Goal: Task Accomplishment & Management: Complete application form

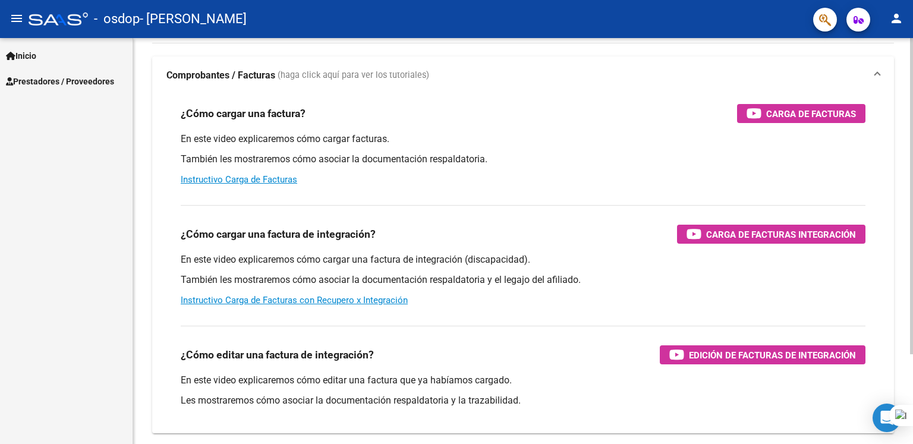
scroll to position [72, 0]
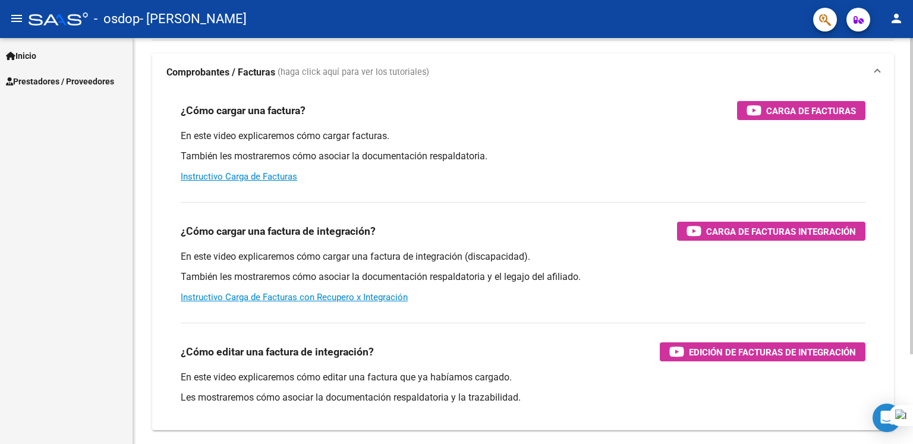
click at [913, 169] on html "menu - osdop - [PERSON_NAME] person Inicio Instructivos Contacto OS Prestadores…" at bounding box center [456, 222] width 913 height 444
drag, startPoint x: 450, startPoint y: 256, endPoint x: 536, endPoint y: 255, distance: 86.2
click at [536, 255] on p "En este video explicaremos cómo cargar una factura de integración (discapacidad…" at bounding box center [523, 256] width 685 height 13
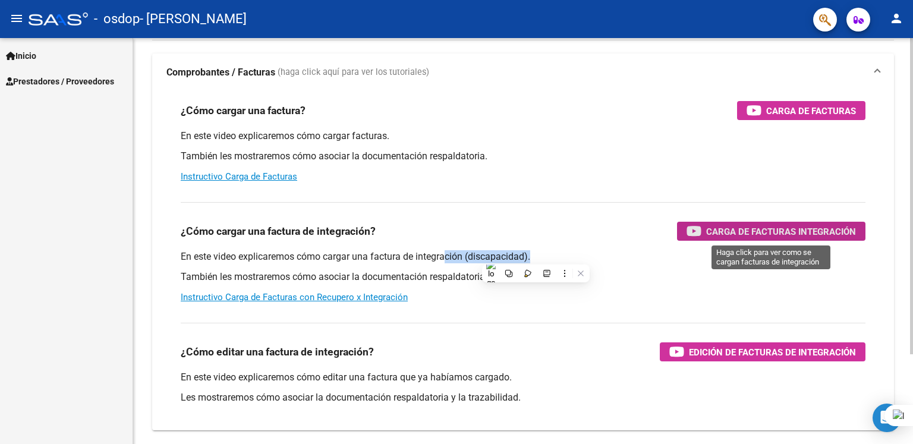
click at [759, 227] on span "Carga de Facturas Integración" at bounding box center [782, 231] width 150 height 15
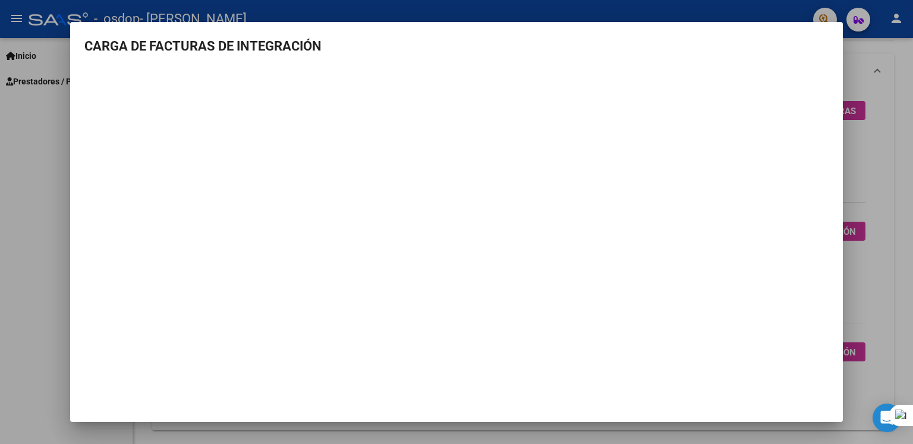
click at [884, 109] on div at bounding box center [456, 222] width 913 height 444
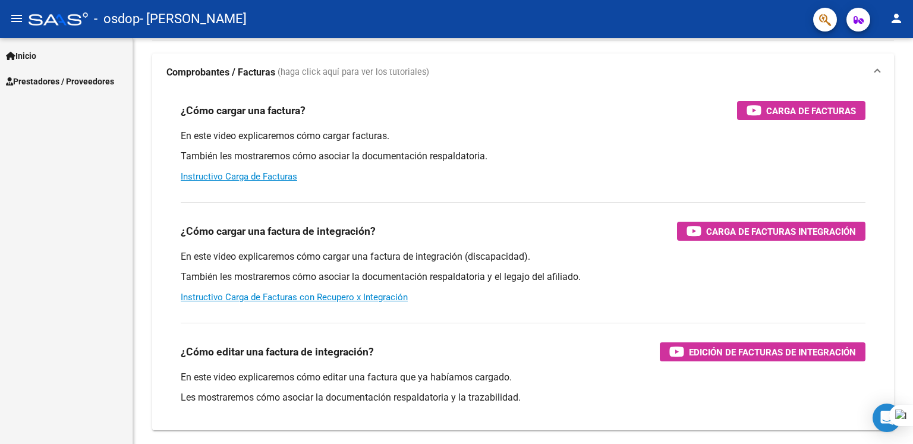
click at [77, 153] on div "Inicio Instructivos Contacto OS Prestadores / Proveedores Facturas - Listado/Ca…" at bounding box center [66, 241] width 133 height 406
click at [896, 18] on mat-icon "person" at bounding box center [897, 18] width 14 height 14
click at [886, 48] on button "person Mi Perfil" at bounding box center [872, 50] width 73 height 29
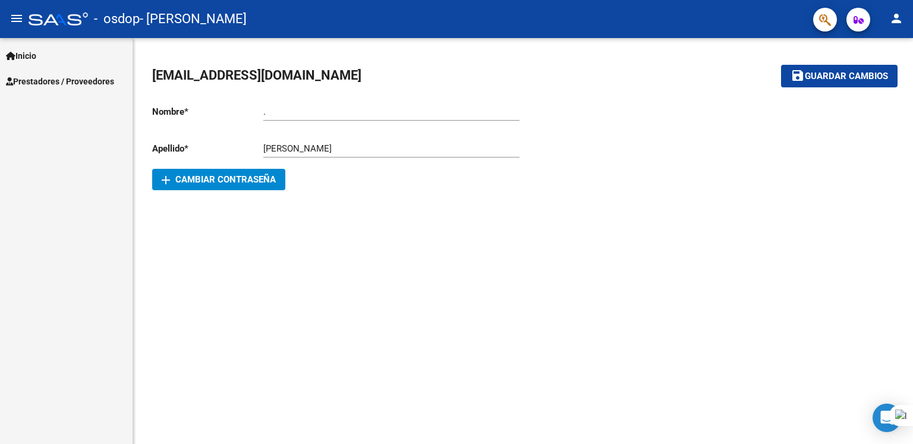
click at [30, 81] on span "Prestadores / Proveedores" at bounding box center [60, 81] width 108 height 13
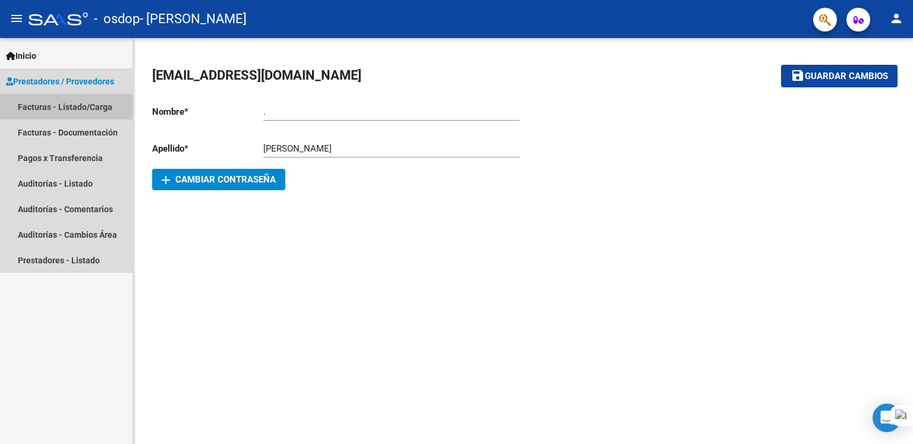
click at [96, 105] on link "Facturas - Listado/Carga" at bounding box center [66, 107] width 133 height 26
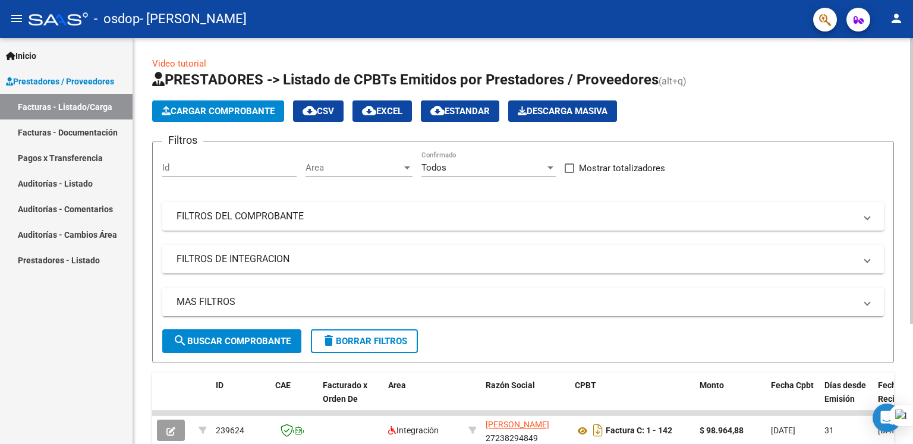
drag, startPoint x: 912, startPoint y: 121, endPoint x: 894, endPoint y: 258, distance: 137.4
click at [894, 258] on html "menu - osdop - [PERSON_NAME] person Inicio Instructivos Contacto OS Prestadores…" at bounding box center [456, 222] width 913 height 444
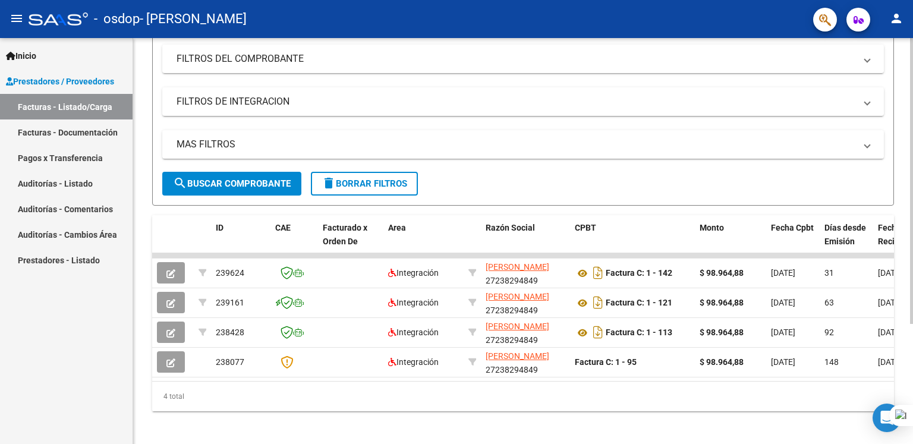
scroll to position [171, 0]
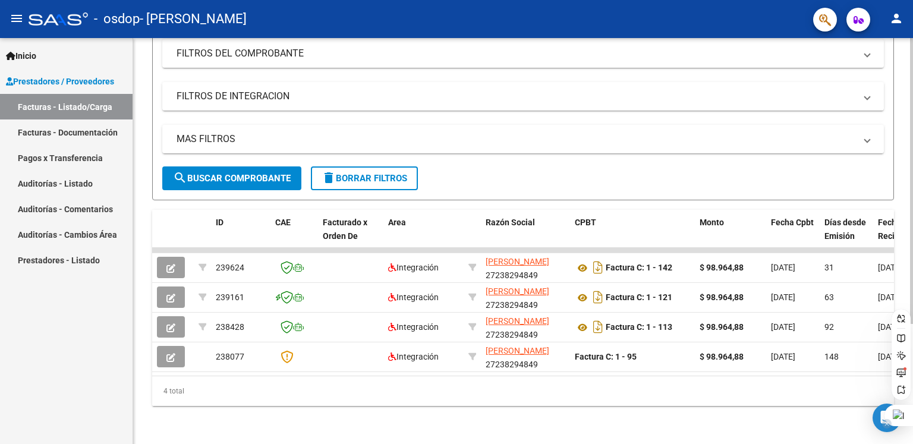
click at [891, 410] on html "menu - osdop - [PERSON_NAME] person Inicio Instructivos Contacto OS Prestadores…" at bounding box center [456, 222] width 913 height 444
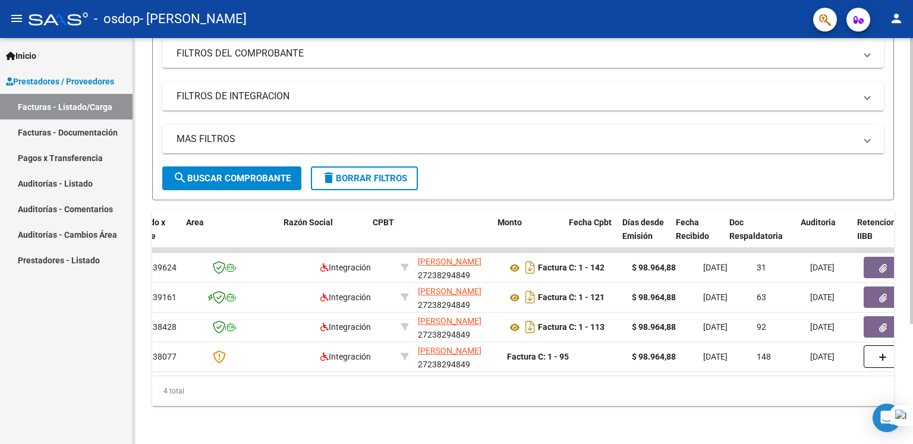
scroll to position [0, 263]
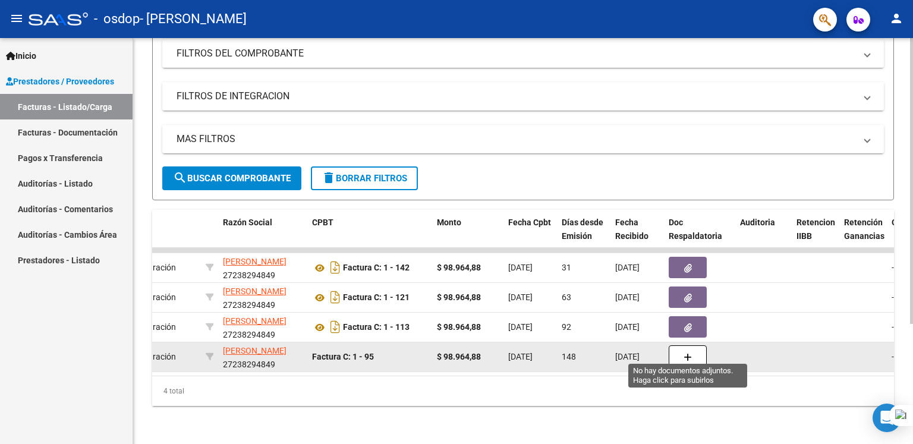
click at [689, 353] on icon "button" at bounding box center [688, 357] width 8 height 9
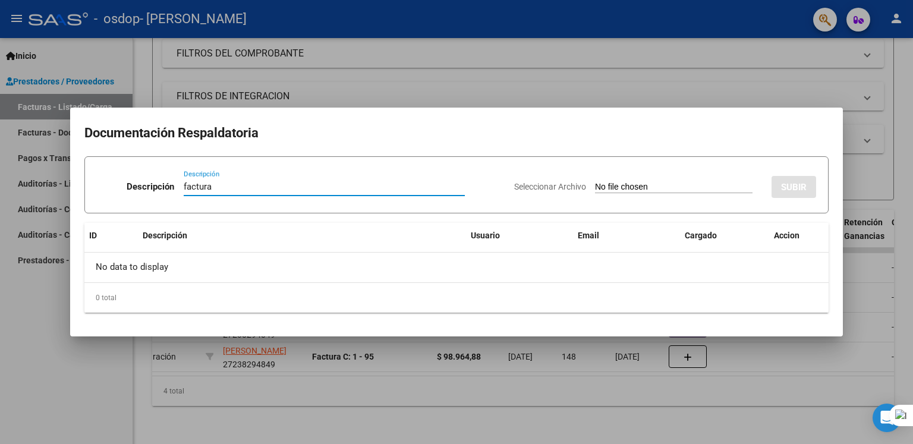
type input "factura"
click at [616, 184] on input "Seleccionar Archivo" at bounding box center [674, 187] width 158 height 11
click at [891, 146] on div at bounding box center [456, 222] width 913 height 444
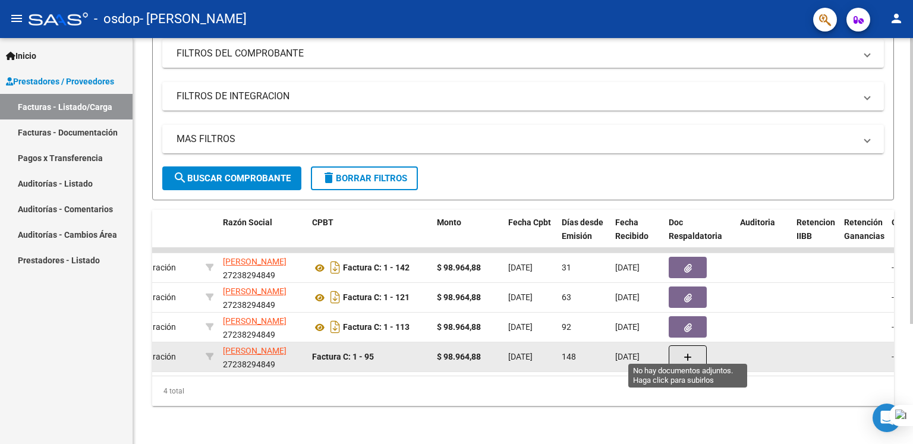
click at [683, 346] on button "button" at bounding box center [688, 357] width 38 height 23
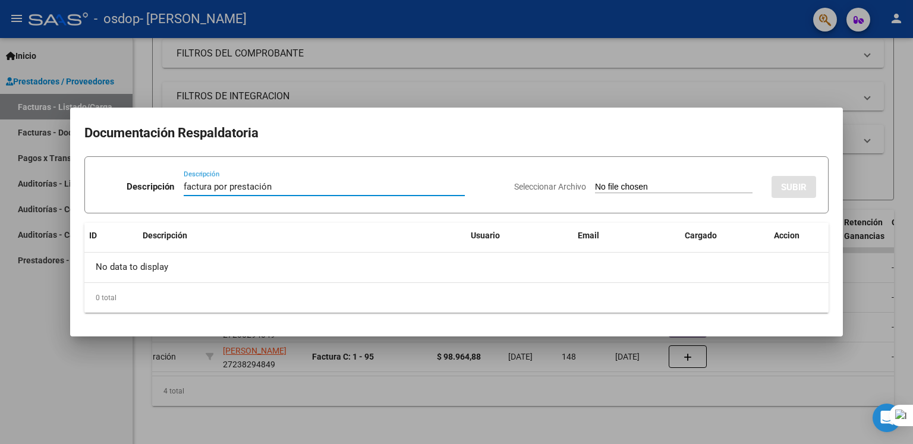
type input "factura por prestación"
click at [595, 183] on input "Seleccionar Archivo" at bounding box center [674, 187] width 158 height 11
type input "C:\fakepath\[PERSON_NAME]-2025-03-fac-095.pdf"
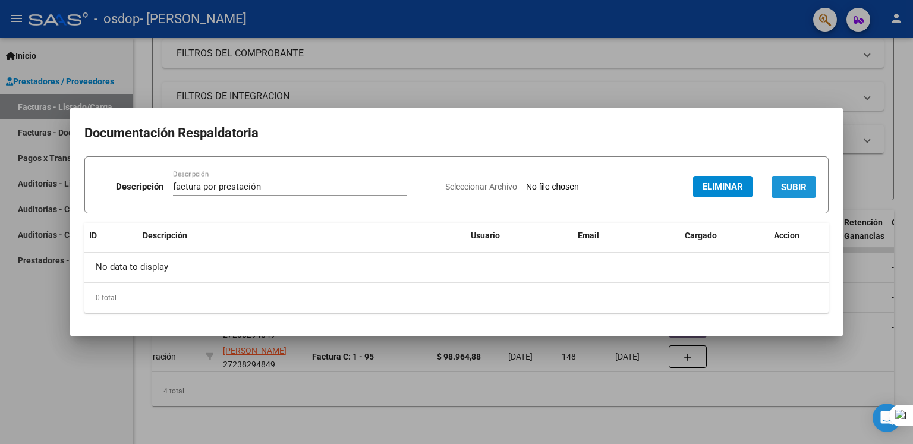
click at [791, 187] on span "SUBIR" at bounding box center [794, 187] width 26 height 11
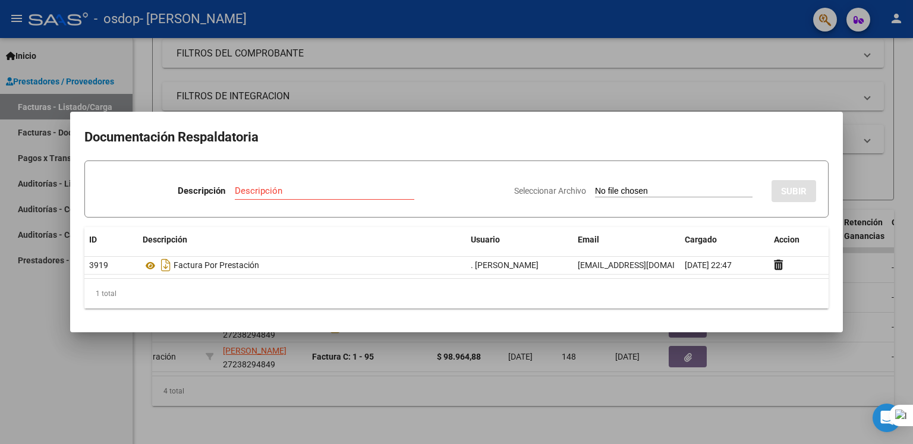
click at [285, 194] on input "Descripción" at bounding box center [325, 191] width 180 height 11
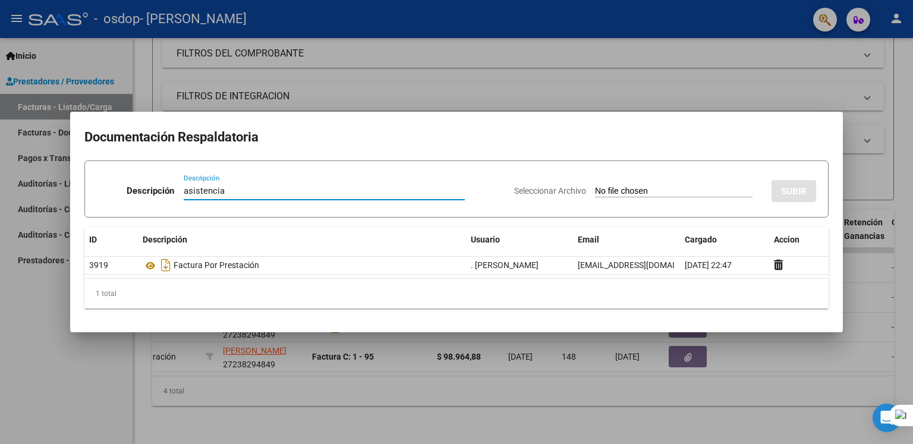
type input "asistencia"
drag, startPoint x: 254, startPoint y: 187, endPoint x: 178, endPoint y: 190, distance: 76.2
click at [178, 190] on div "Descripción asistencia Descripción" at bounding box center [301, 193] width 408 height 36
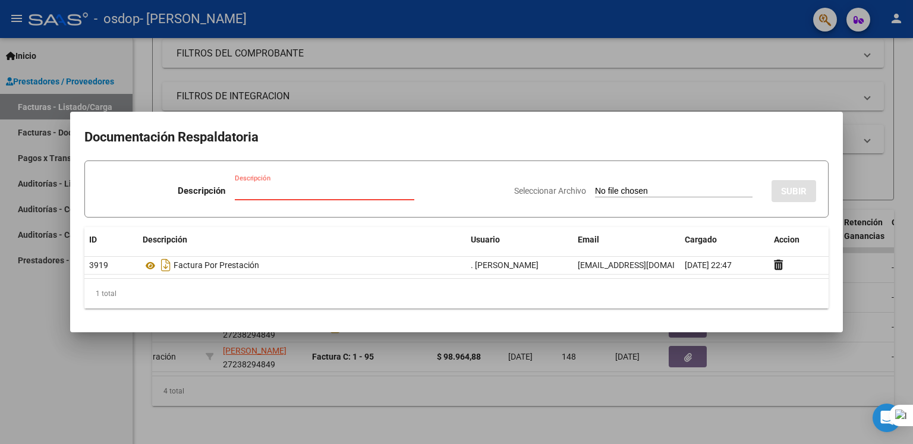
click at [336, 294] on div "1 total" at bounding box center [456, 294] width 745 height 30
click at [649, 92] on div at bounding box center [456, 222] width 913 height 444
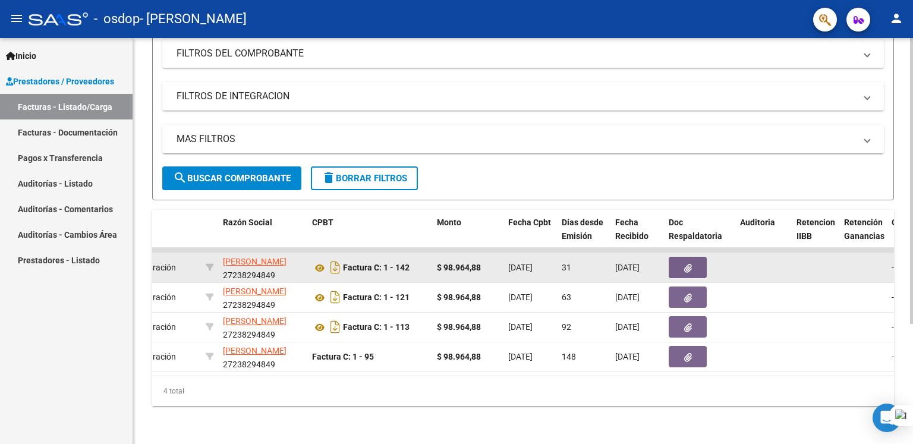
click at [690, 264] on icon "button" at bounding box center [689, 268] width 8 height 9
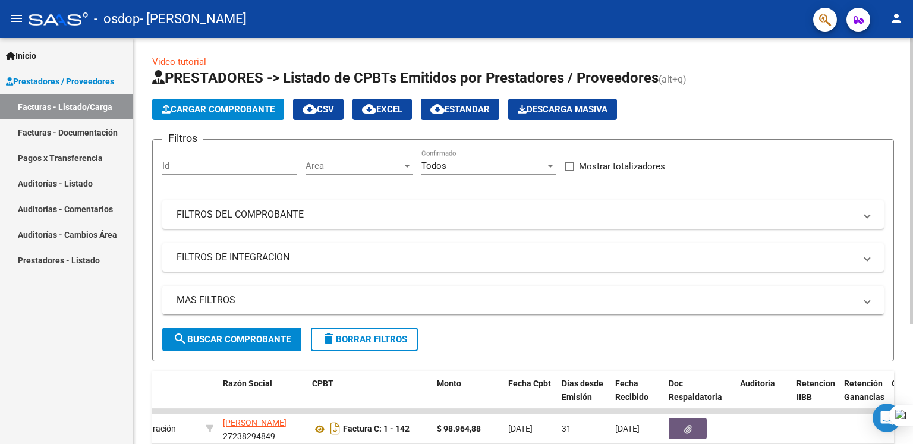
scroll to position [0, 0]
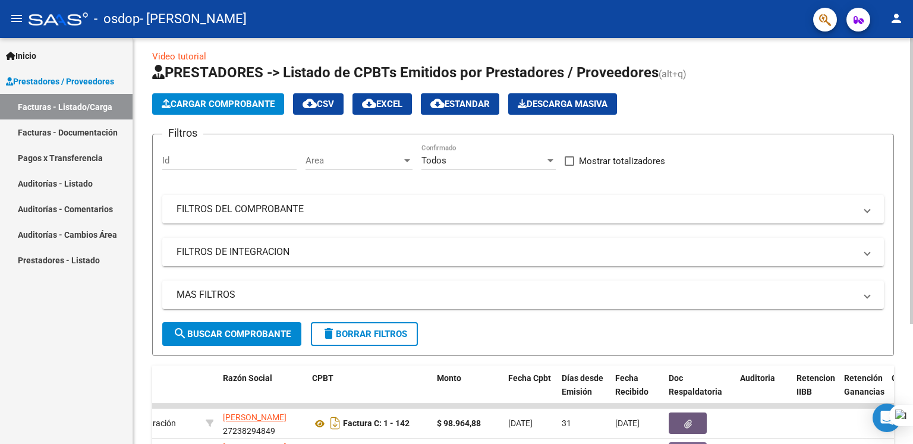
click at [900, 58] on div "Video tutorial PRESTADORES -> Listado de CPBTs Emitidos por Prestadores / Prove…" at bounding box center [524, 315] width 783 height 569
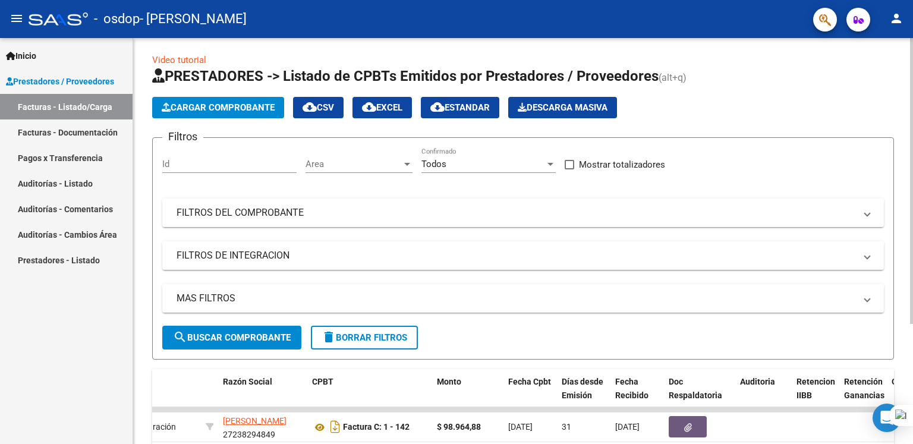
click at [234, 102] on span "Cargar Comprobante" at bounding box center [218, 107] width 113 height 11
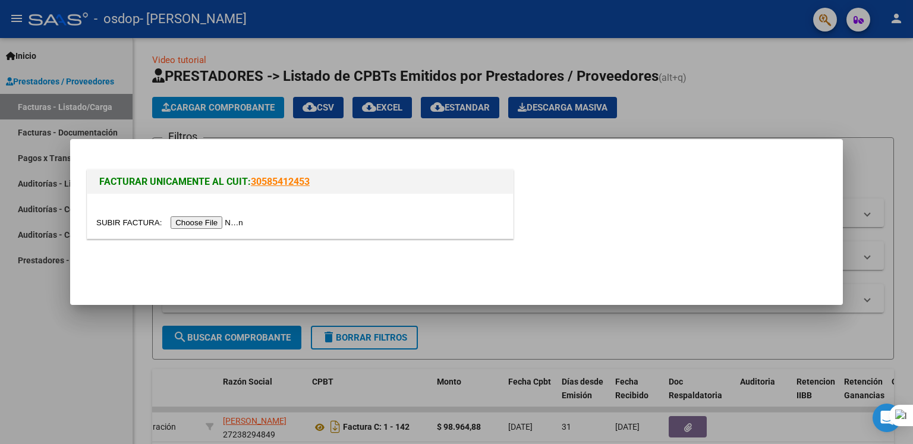
click at [221, 224] on input "file" at bounding box center [171, 222] width 150 height 12
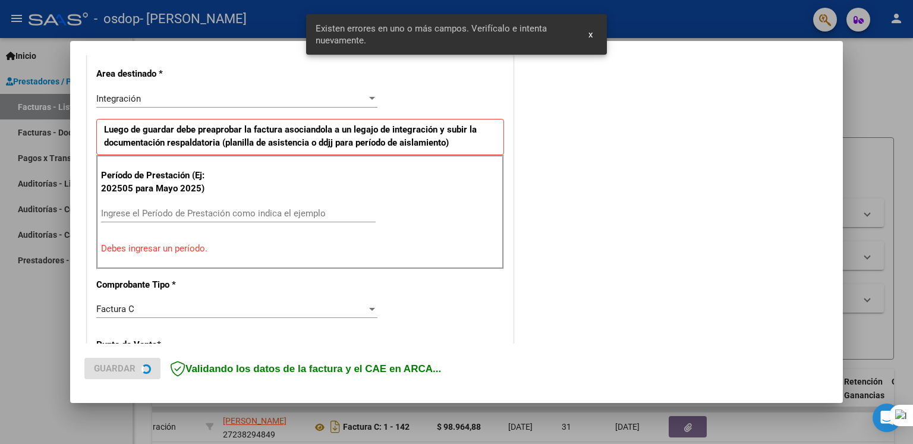
scroll to position [269, 0]
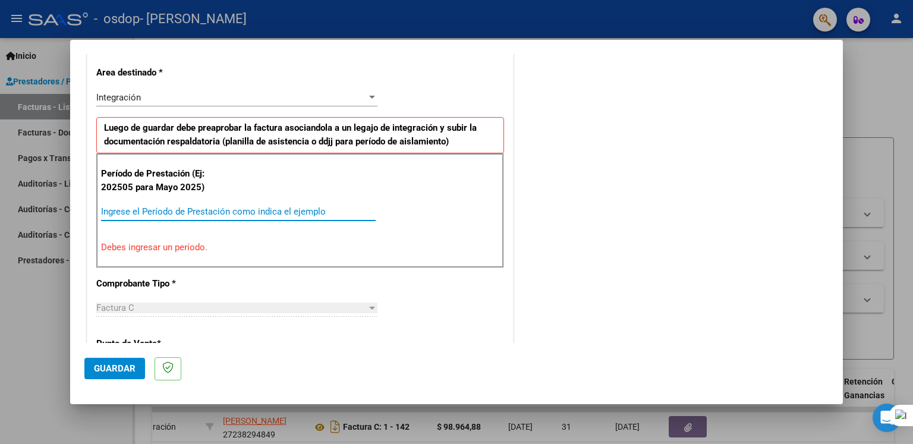
click at [186, 207] on input "Ingrese el Período de Prestación como indica el ejemplo" at bounding box center [238, 211] width 275 height 11
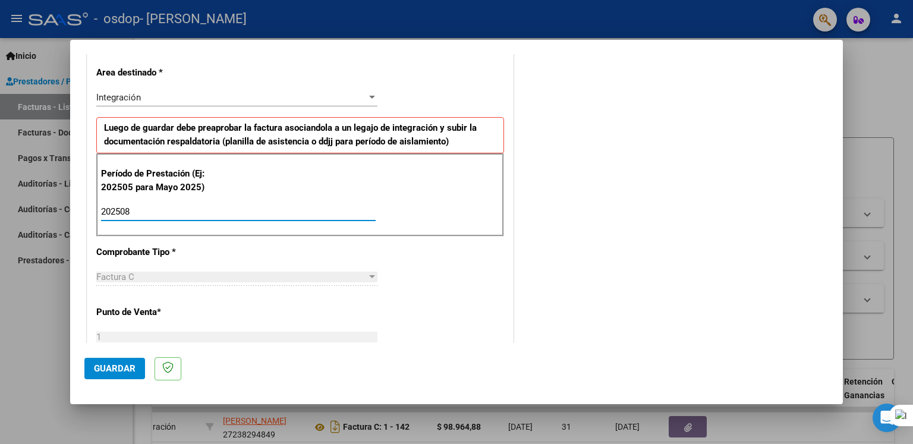
type input "202508"
click at [181, 275] on div "Factura C" at bounding box center [231, 277] width 271 height 11
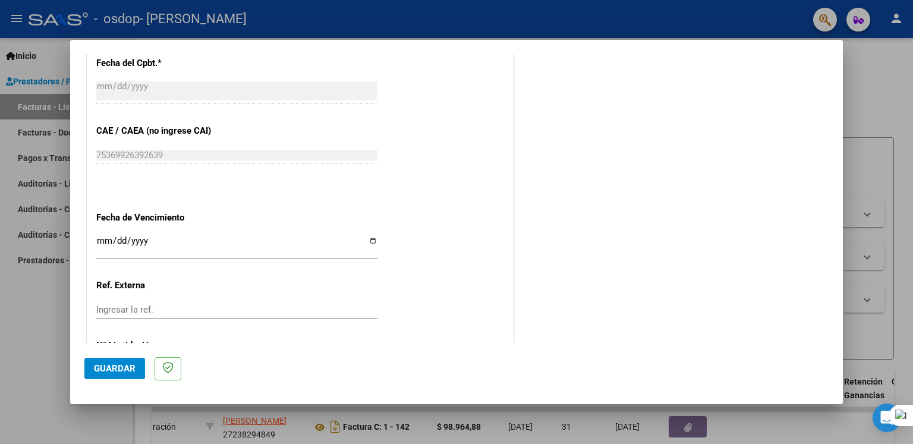
scroll to position [704, 0]
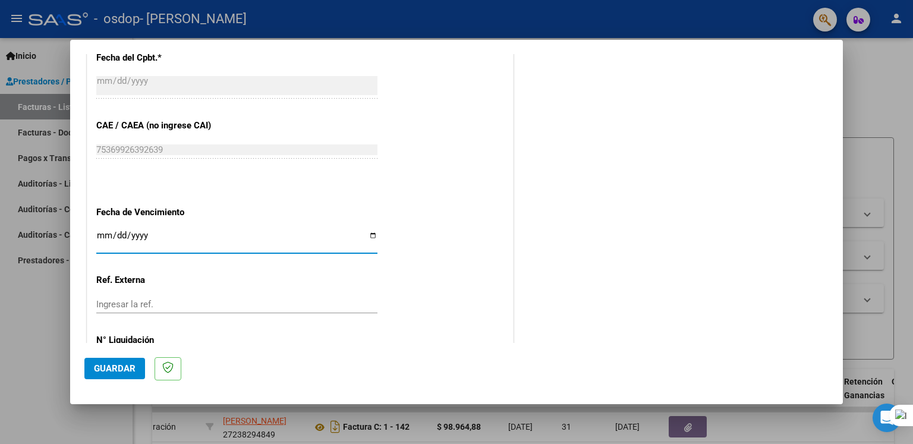
click at [100, 233] on input "Ingresar la fecha" at bounding box center [236, 240] width 281 height 19
type input "[DATE]"
click at [119, 366] on span "Guardar" at bounding box center [115, 368] width 42 height 11
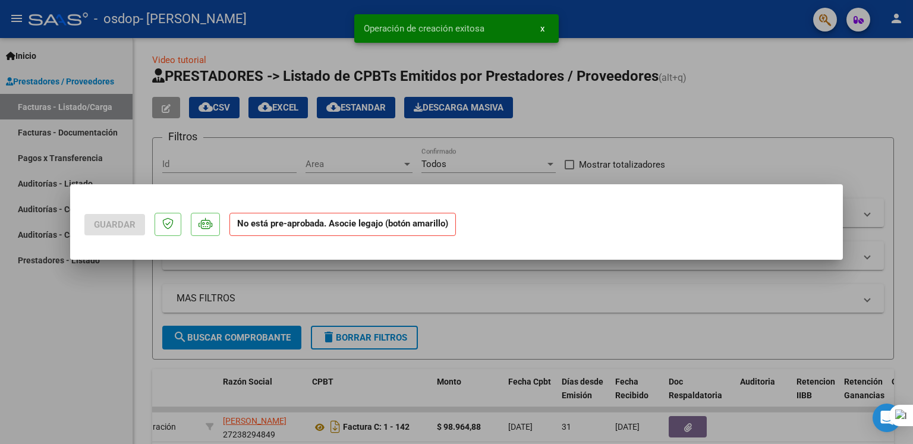
scroll to position [0, 0]
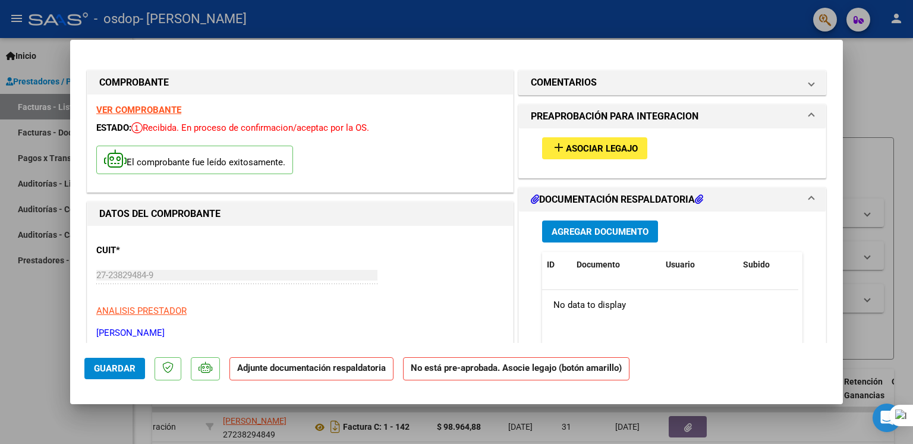
click at [614, 230] on span "Agregar Documento" at bounding box center [600, 232] width 97 height 11
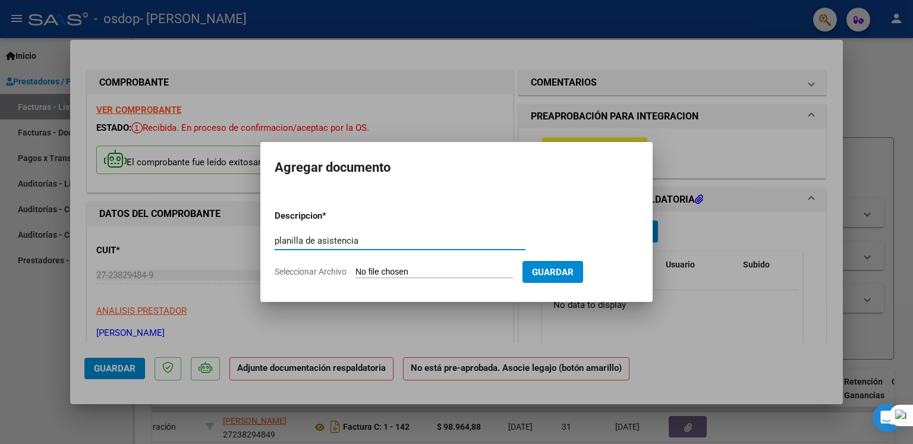
type input "planilla de asistencia"
click at [467, 268] on input "Seleccionar Archivo" at bounding box center [435, 272] width 158 height 11
type input "C:\fakepath\[PERSON_NAME]-2025-08-asistencia.pdf"
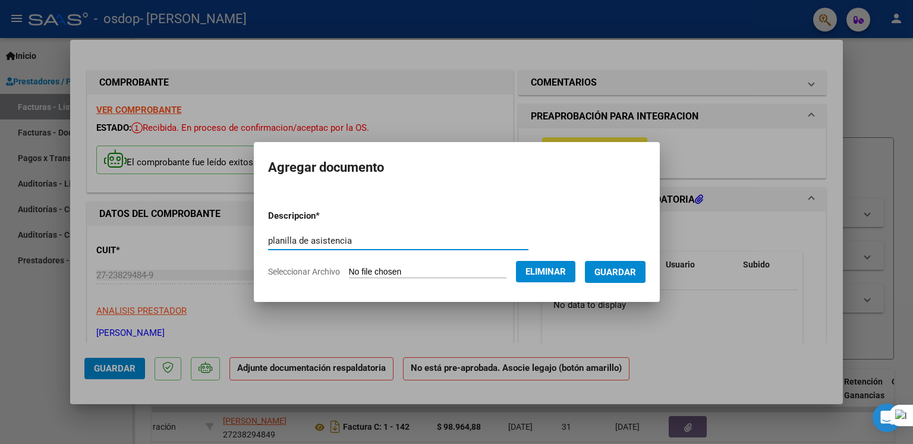
click at [340, 240] on input "planilla de asistencia" at bounding box center [398, 241] width 260 height 11
type input "planilla de asistencia [DATE]"
click at [623, 272] on span "Guardar" at bounding box center [616, 272] width 42 height 11
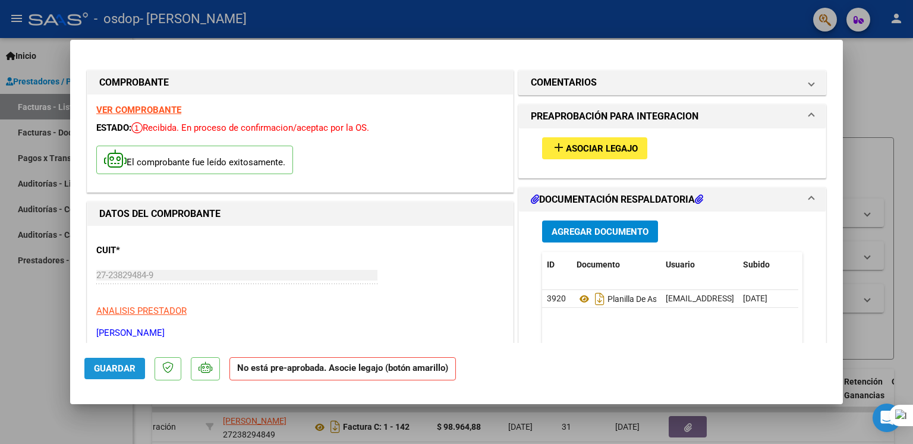
click at [107, 367] on span "Guardar" at bounding box center [115, 368] width 42 height 11
click at [619, 147] on span "Asociar Legajo" at bounding box center [602, 148] width 72 height 11
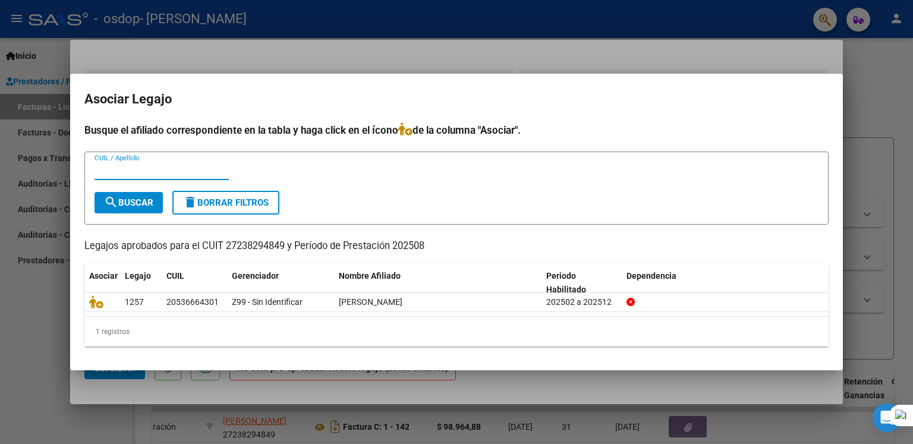
click at [140, 57] on div at bounding box center [456, 222] width 913 height 444
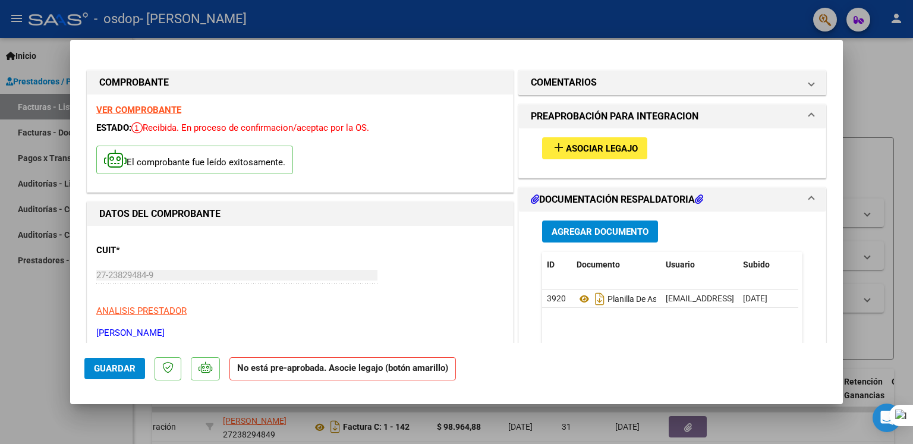
click at [32, 327] on div at bounding box center [456, 222] width 913 height 444
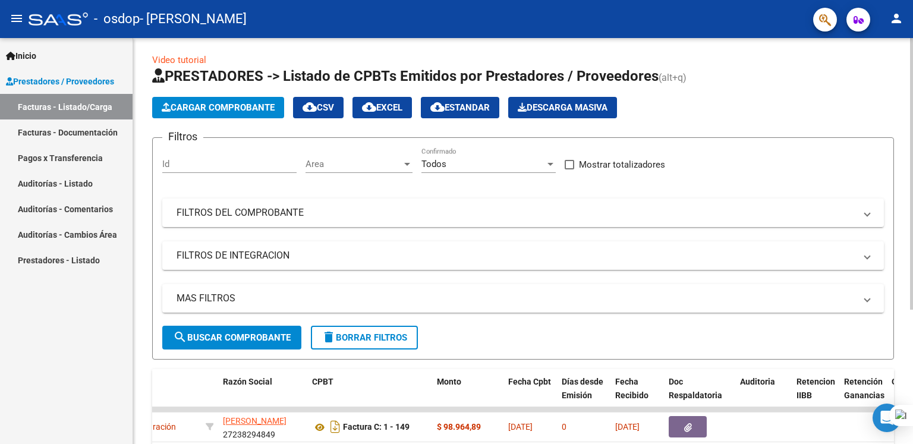
drag, startPoint x: 913, startPoint y: 158, endPoint x: 903, endPoint y: 260, distance: 102.2
click at [903, 260] on html "menu - osdop - [PERSON_NAME] person Inicio Instructivos Contacto OS Prestadores…" at bounding box center [456, 222] width 913 height 444
drag, startPoint x: 913, startPoint y: 225, endPoint x: 906, endPoint y: 369, distance: 144.1
click at [906, 369] on html "menu - osdop - [PERSON_NAME] person Inicio Instructivos Contacto OS Prestadores…" at bounding box center [456, 222] width 913 height 444
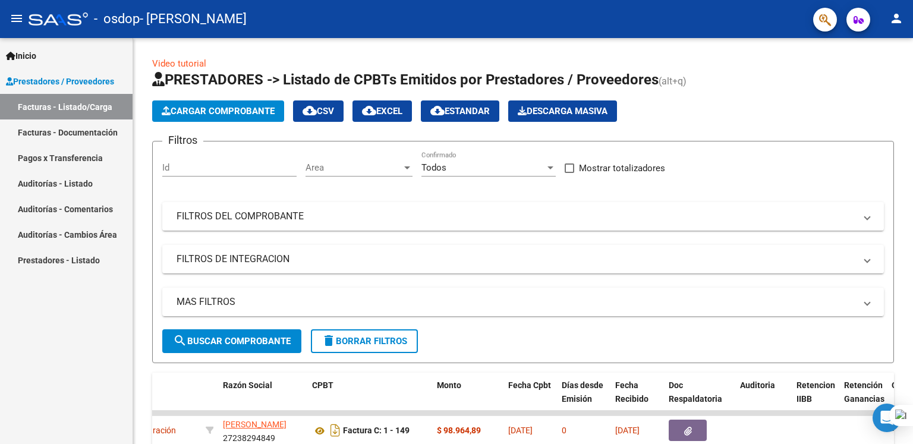
click at [41, 260] on link "Prestadores - Listado" at bounding box center [66, 260] width 133 height 26
